Goal: Transaction & Acquisition: Subscribe to service/newsletter

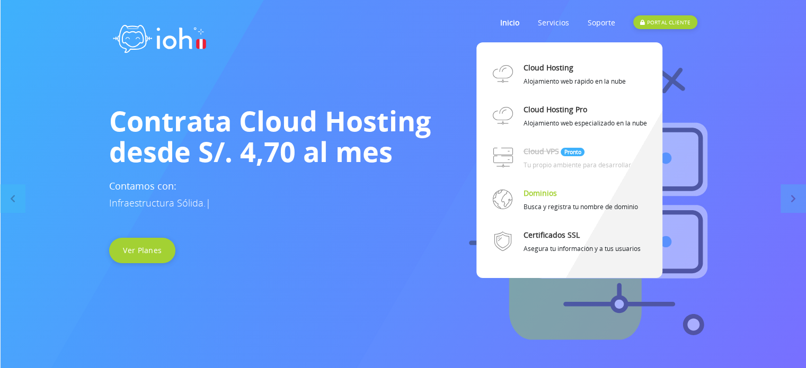
click at [548, 196] on link "Dominios" at bounding box center [539, 193] width 33 height 19
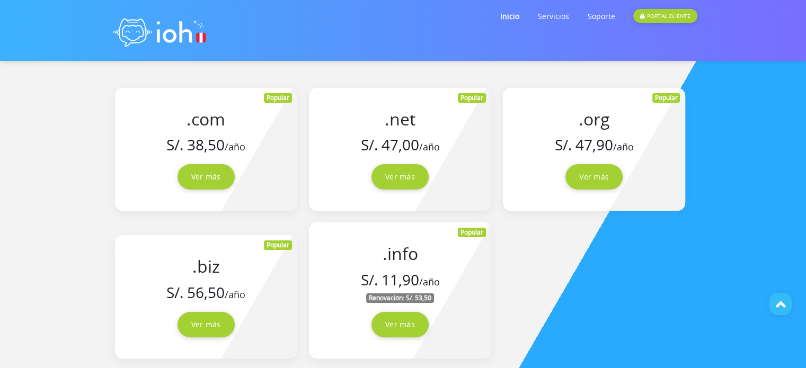
scroll to position [212, 0]
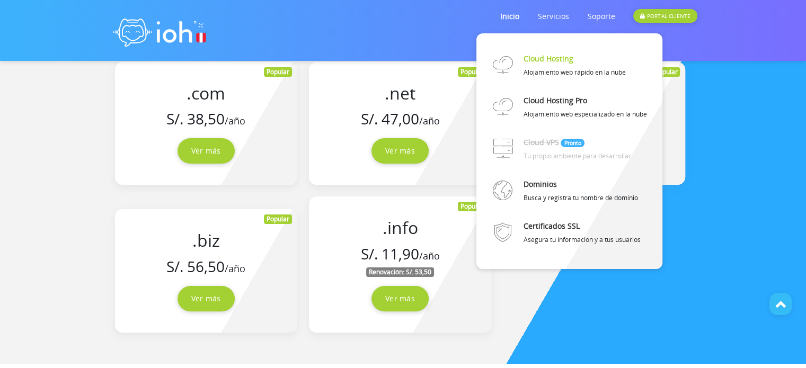
click at [564, 59] on link "Cloud Hosting" at bounding box center [548, 58] width 50 height 19
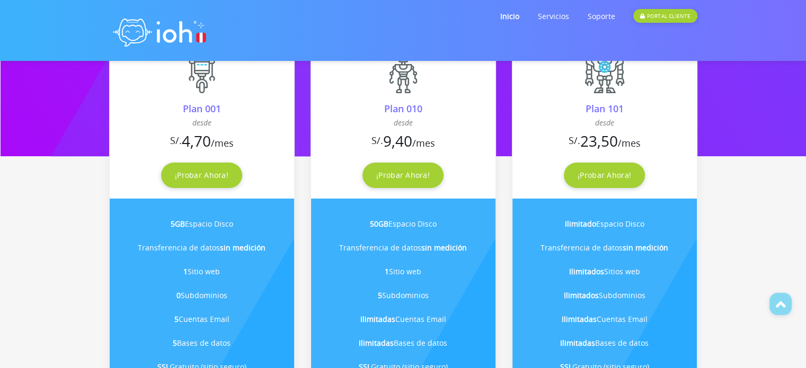
scroll to position [159, 0]
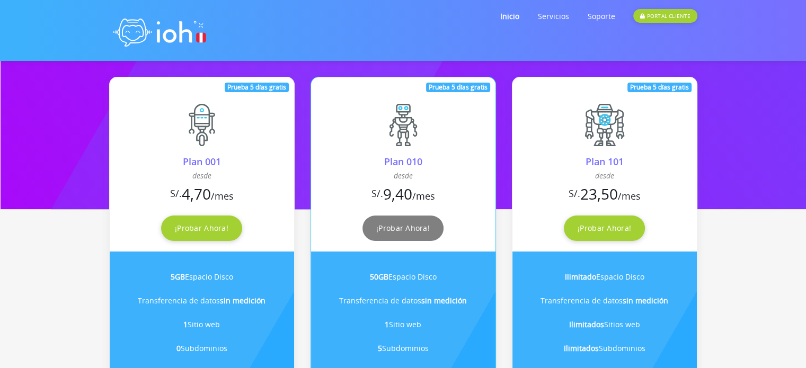
click at [404, 232] on link "¡Probar Ahora!" at bounding box center [402, 228] width 81 height 25
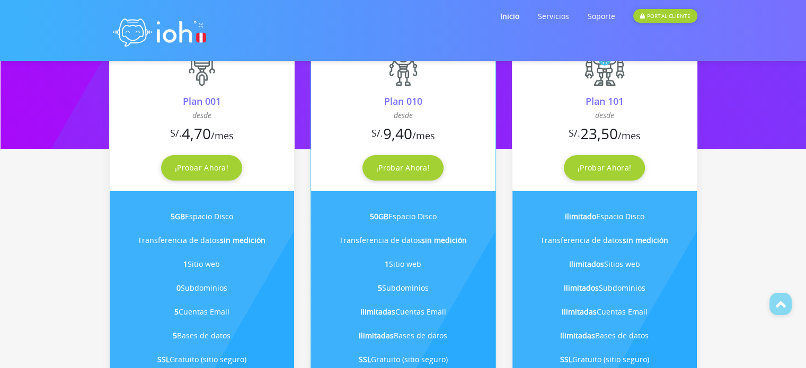
scroll to position [265, 0]
